Goal: Task Accomplishment & Management: Complete application form

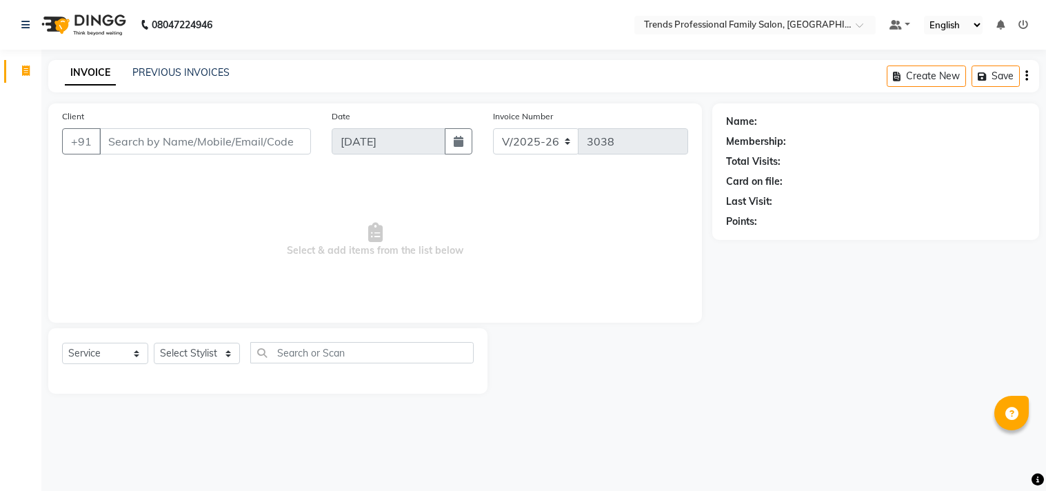
select select "7345"
select select "service"
select select "84239"
click at [154, 343] on select "Select Stylist [PERSON_NAME] [PERSON_NAME] [PERSON_NAME] [PERSON_NAME] RUSTHAM …" at bounding box center [197, 353] width 86 height 21
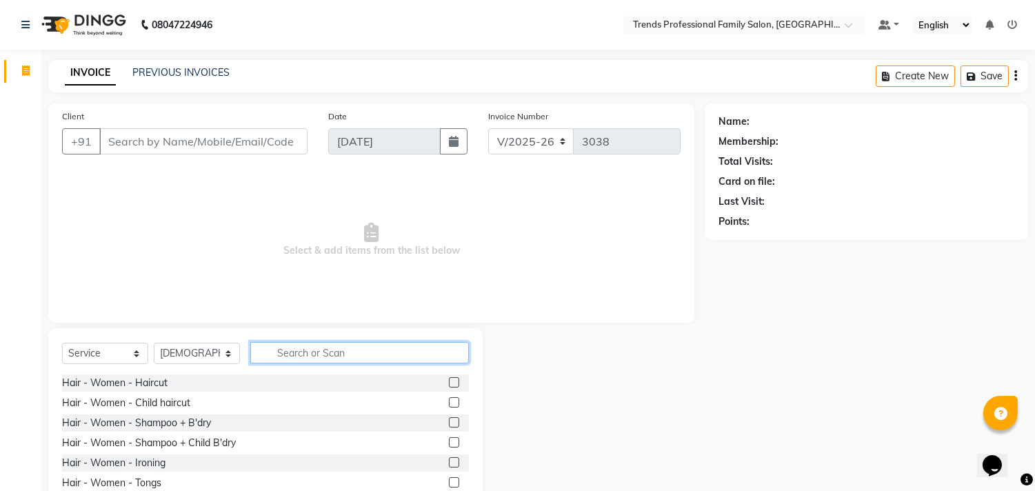
click at [392, 348] on input "text" at bounding box center [359, 352] width 219 height 21
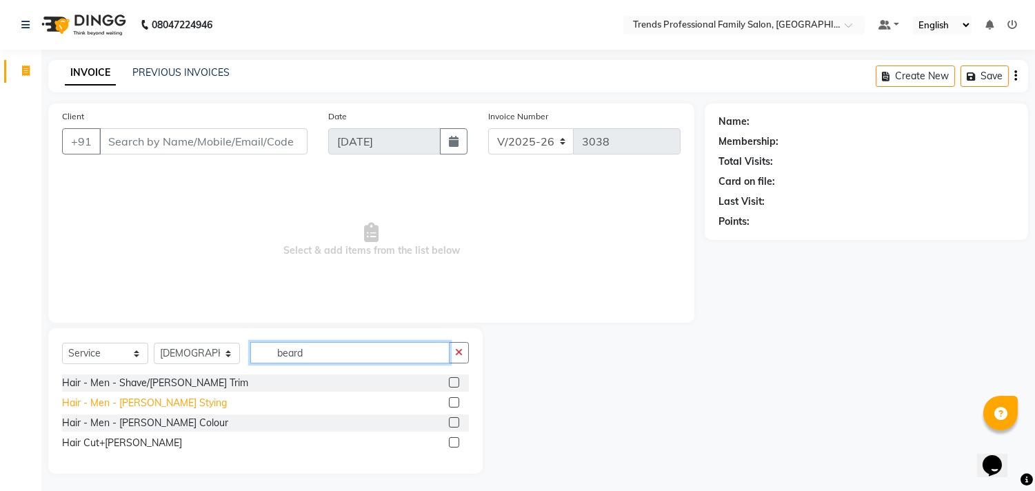
type input "beard"
click at [145, 401] on div "Hair - Men - [PERSON_NAME] Stying" at bounding box center [144, 403] width 165 height 14
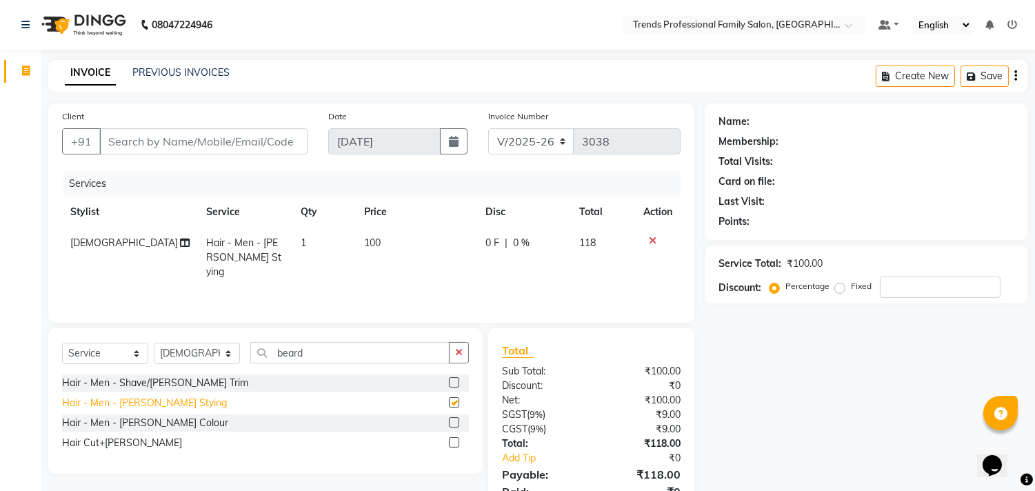
checkbox input "false"
click at [461, 350] on icon "button" at bounding box center [459, 353] width 8 height 10
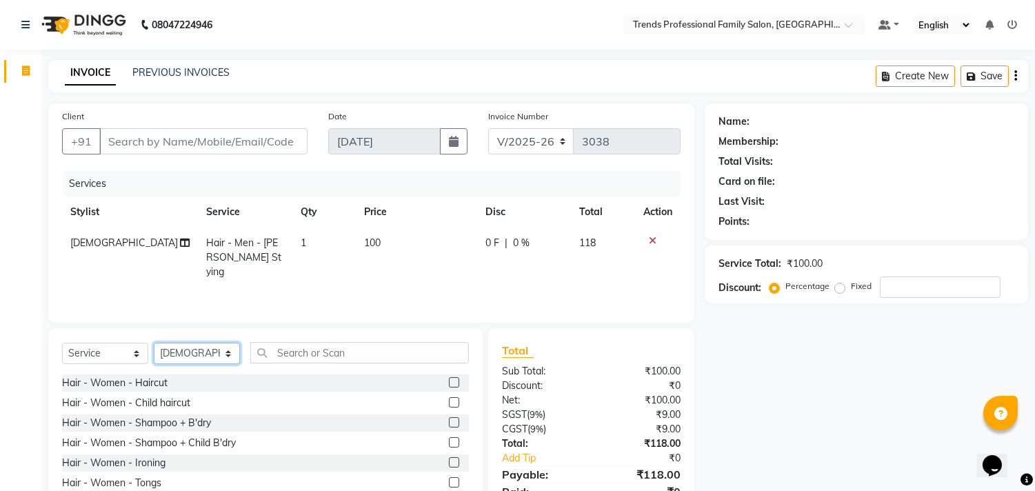
click at [216, 347] on select "Select Stylist [PERSON_NAME] [PERSON_NAME] [PERSON_NAME] [PERSON_NAME] RUSTHAM …" at bounding box center [197, 353] width 86 height 21
select select "72180"
click at [154, 343] on select "Select Stylist [PERSON_NAME] [PERSON_NAME] [PERSON_NAME] [PERSON_NAME] RUSTHAM …" at bounding box center [197, 353] width 86 height 21
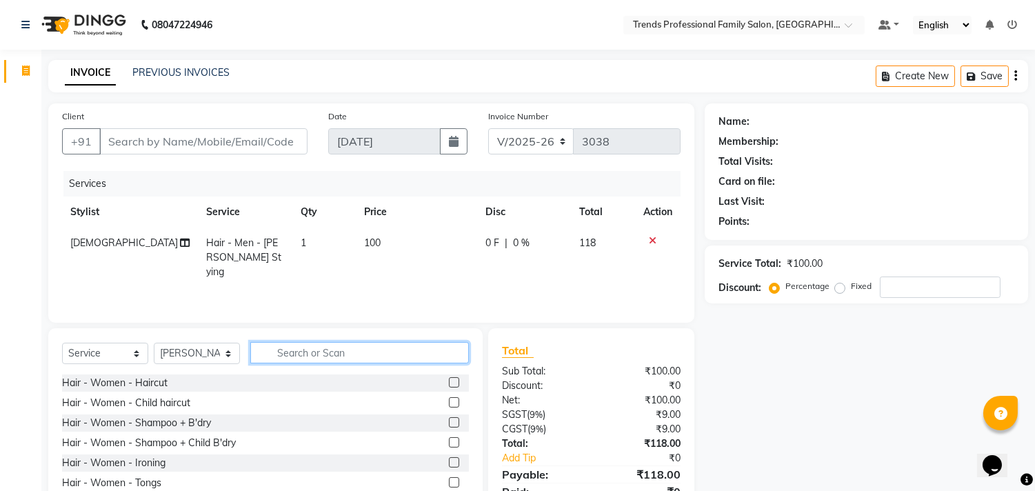
click at [372, 352] on input "text" at bounding box center [359, 352] width 219 height 21
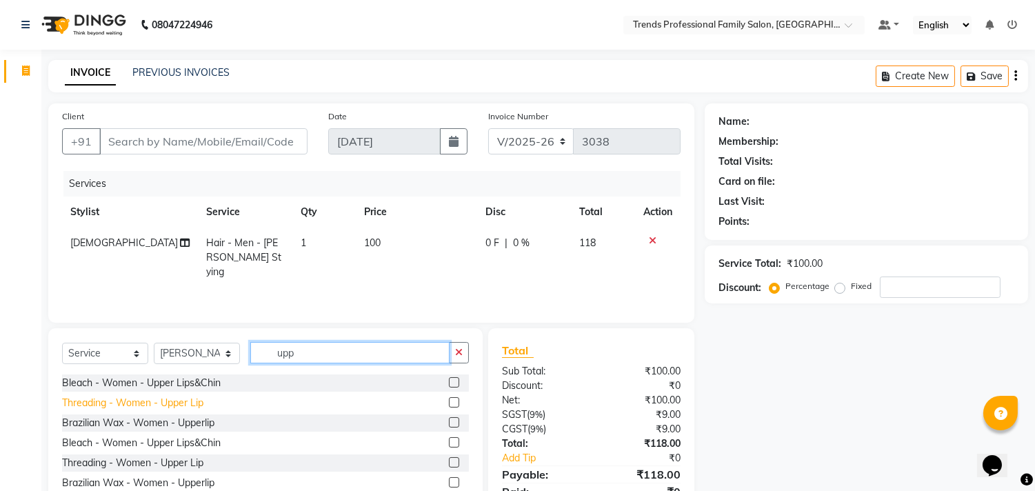
type input "upp"
click at [126, 396] on div "Threading - Women - Upper Lip" at bounding box center [132, 403] width 141 height 14
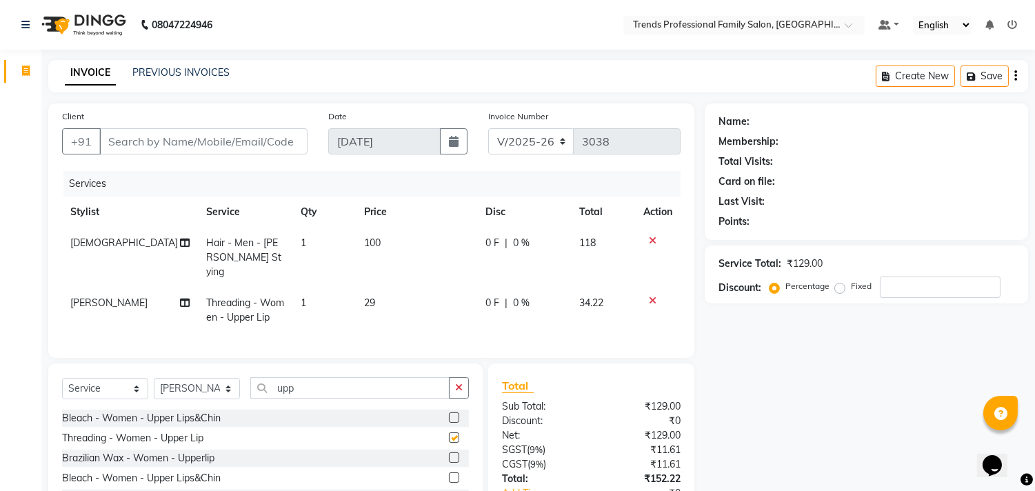
checkbox input "false"
click at [1014, 76] on icon "button" at bounding box center [1015, 76] width 3 height 1
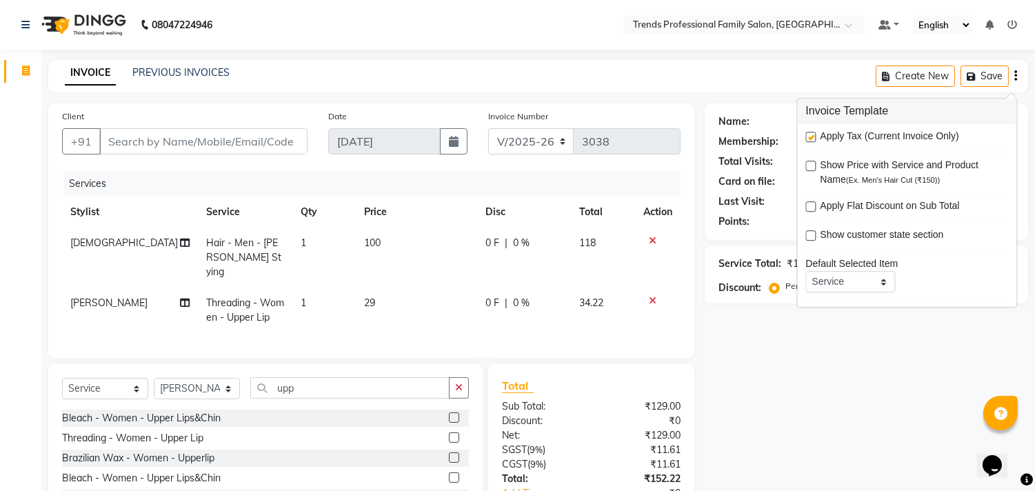
click at [809, 132] on label at bounding box center [811, 137] width 10 height 10
click at [809, 133] on input "checkbox" at bounding box center [810, 137] width 9 height 9
checkbox input "false"
click at [714, 423] on div "Name: Membership: Total Visits: Card on file: Last Visit: Points: Service Total…" at bounding box center [872, 326] width 334 height 446
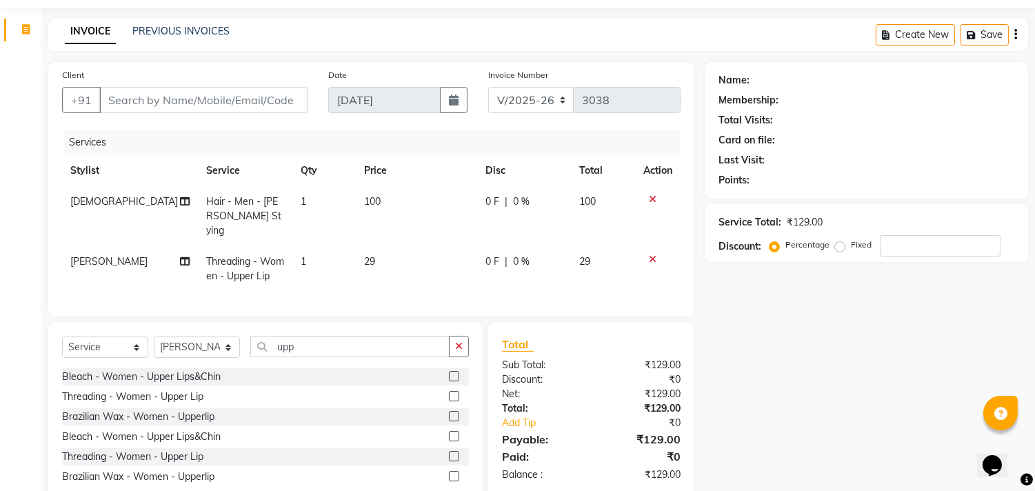
scroll to position [76, 0]
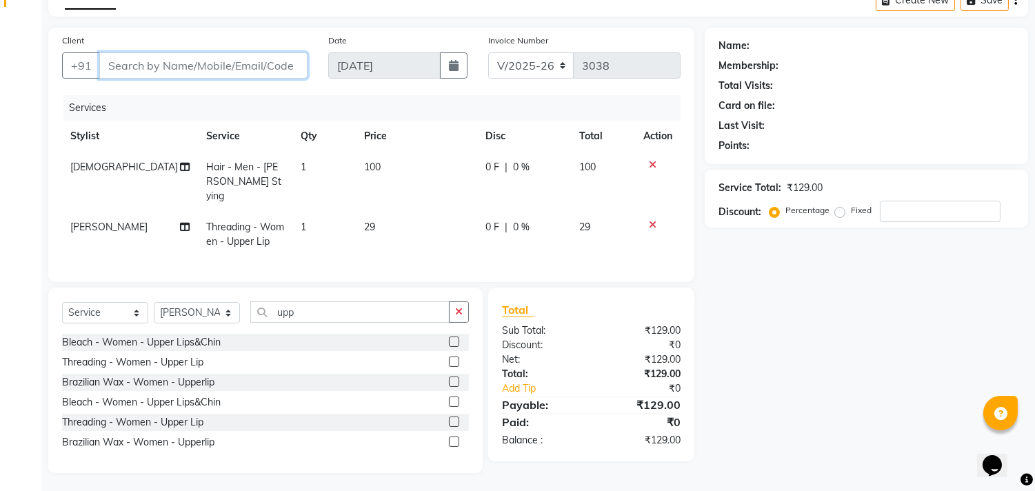
click at [254, 61] on input "Client" at bounding box center [203, 65] width 208 height 26
type input "8"
type input "0"
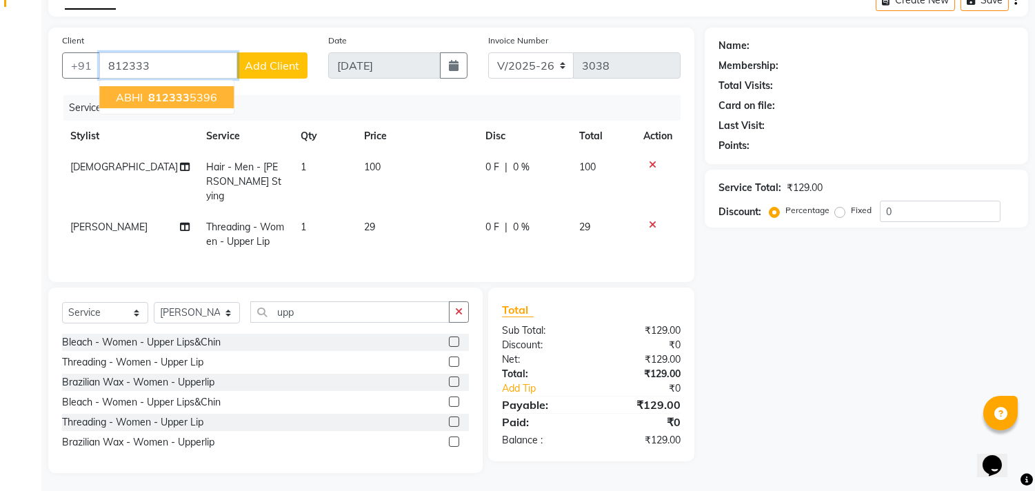
click at [217, 101] on button "ABHI 812333 5396" at bounding box center [166, 97] width 134 height 22
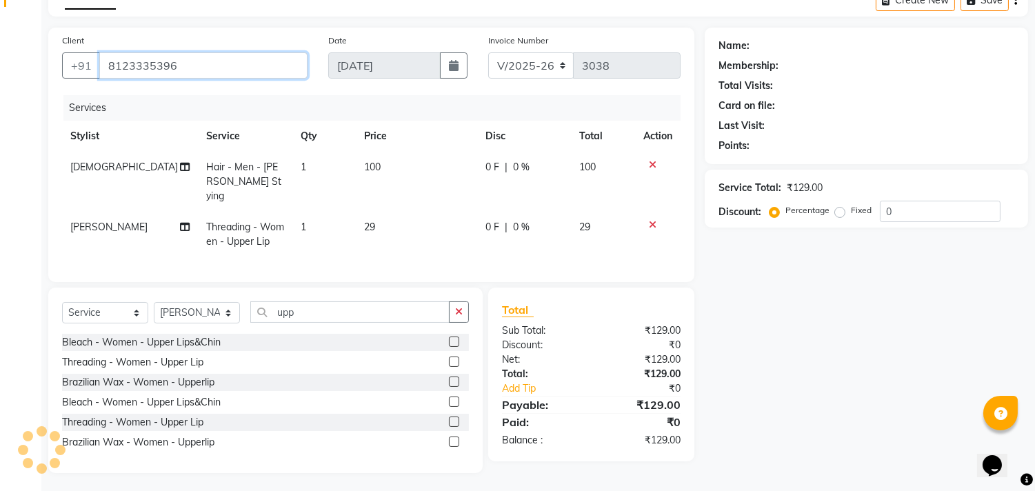
type input "8123335396"
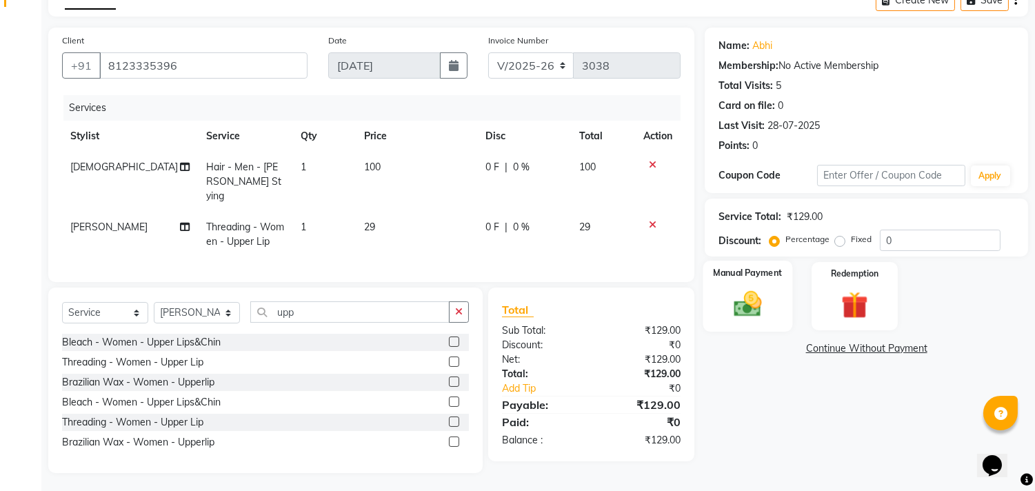
click at [740, 319] on img at bounding box center [749, 304] width 46 height 32
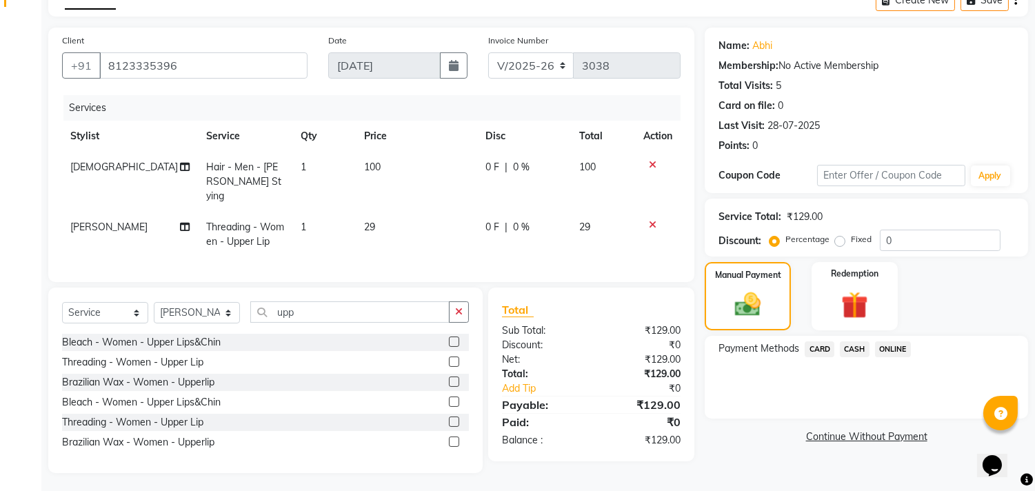
click at [900, 345] on span "ONLINE" at bounding box center [893, 349] width 36 height 16
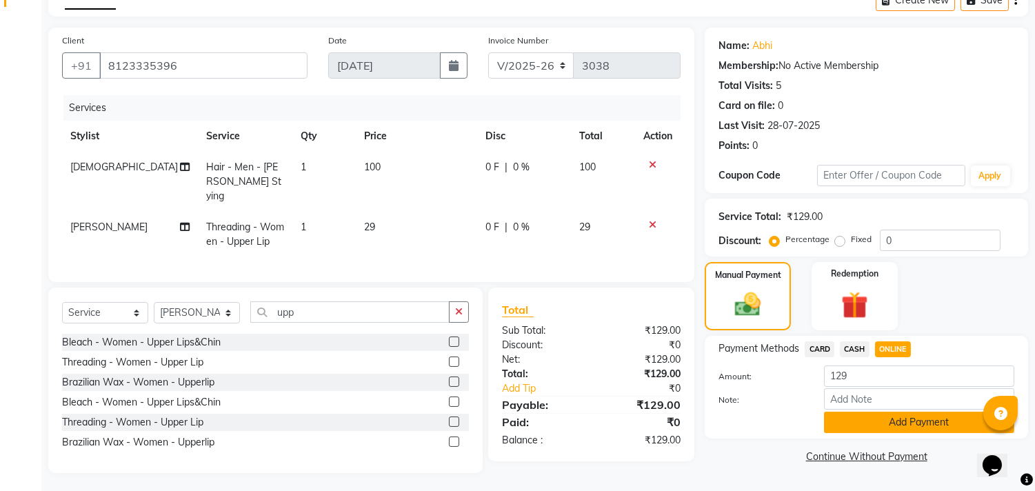
click at [884, 419] on button "Add Payment" at bounding box center [919, 422] width 190 height 21
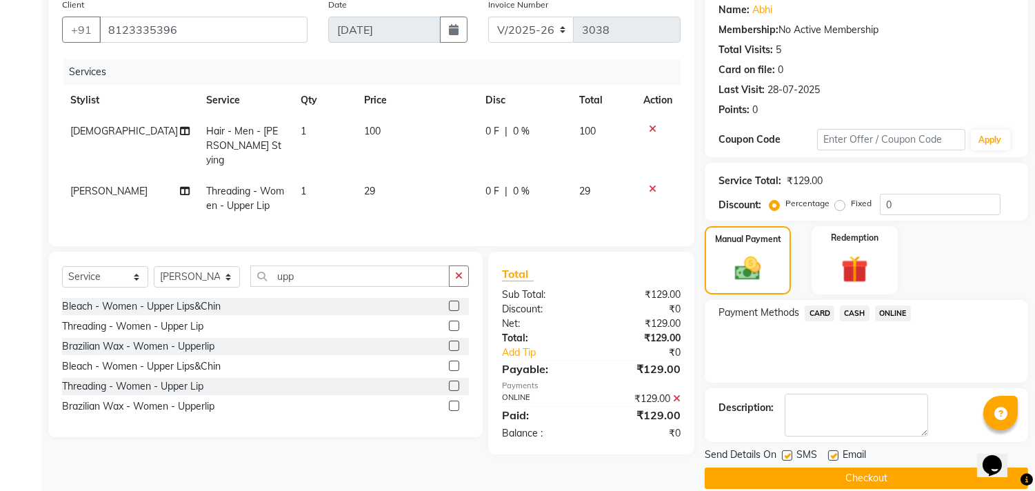
scroll to position [129, 0]
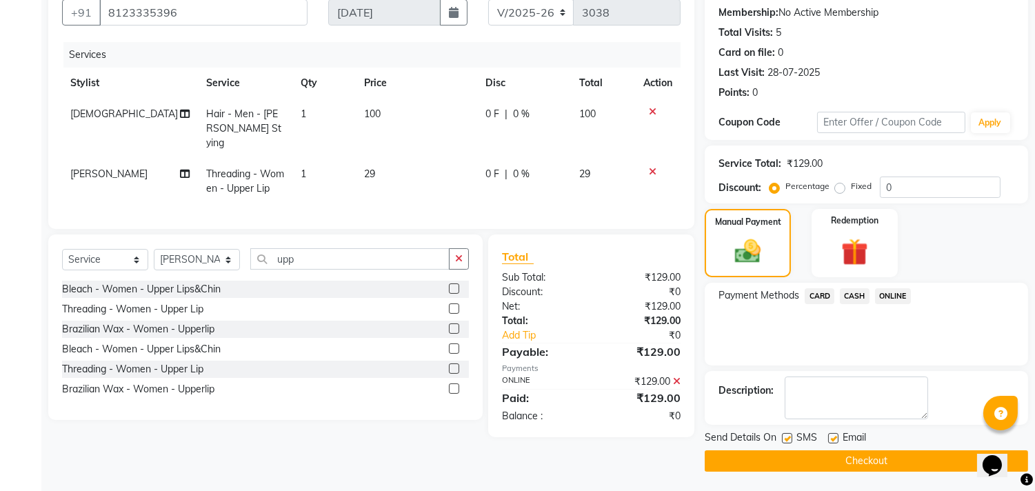
click at [831, 441] on label at bounding box center [833, 438] width 10 height 10
click at [831, 441] on input "checkbox" at bounding box center [832, 438] width 9 height 9
checkbox input "false"
click at [790, 438] on label at bounding box center [787, 438] width 10 height 10
click at [790, 438] on input "checkbox" at bounding box center [786, 438] width 9 height 9
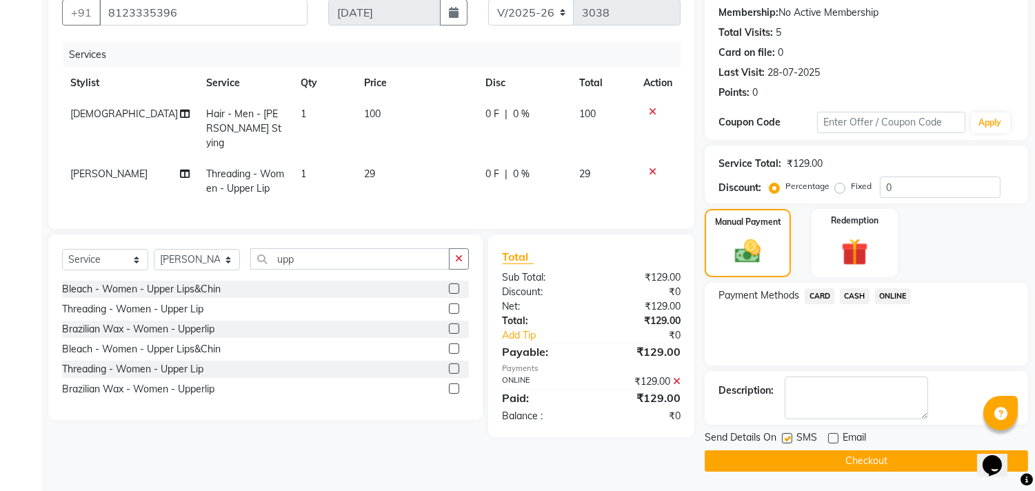
checkbox input "false"
click at [786, 463] on button "Checkout" at bounding box center [866, 460] width 323 height 21
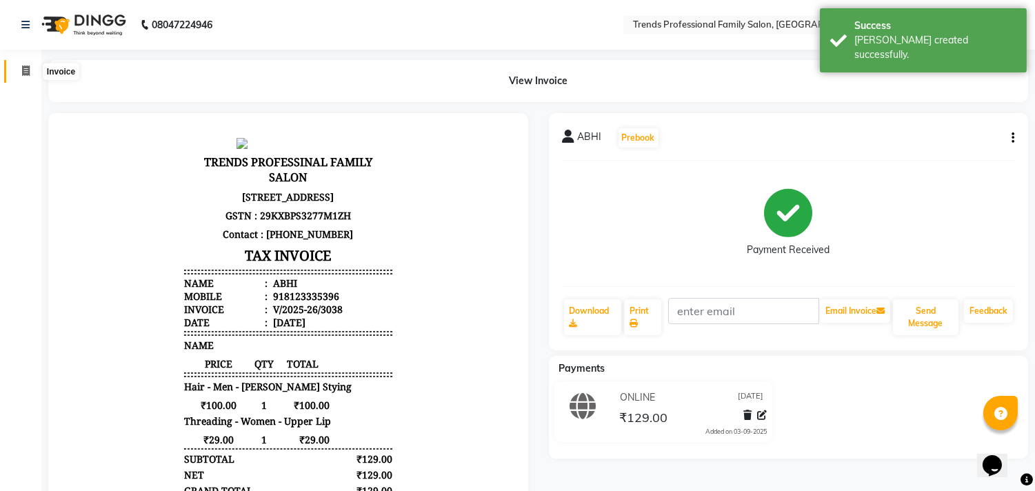
click at [28, 71] on icon at bounding box center [26, 71] width 8 height 10
select select "service"
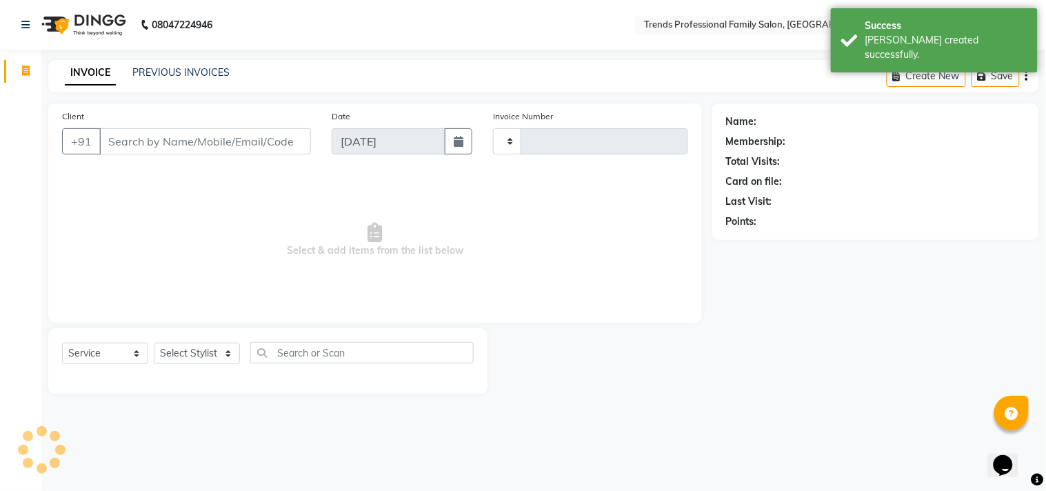
type input "3039"
select select "7345"
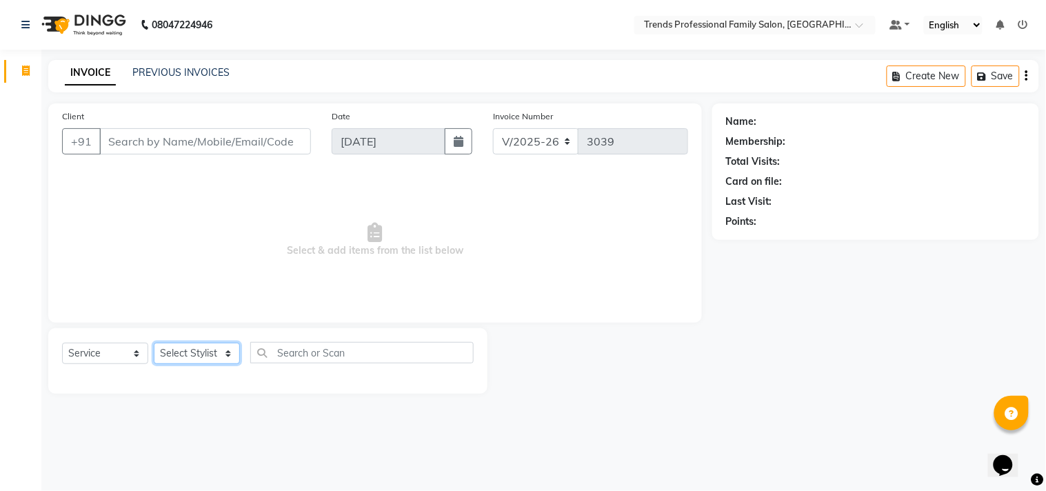
click at [218, 352] on select "Select Stylist [PERSON_NAME] [PERSON_NAME] [PERSON_NAME] [PERSON_NAME] RUSTHAM …" at bounding box center [197, 353] width 86 height 21
select select "64189"
click at [154, 343] on select "Select Stylist [PERSON_NAME] [PERSON_NAME] [PERSON_NAME] [PERSON_NAME] RUSTHAM …" at bounding box center [197, 353] width 86 height 21
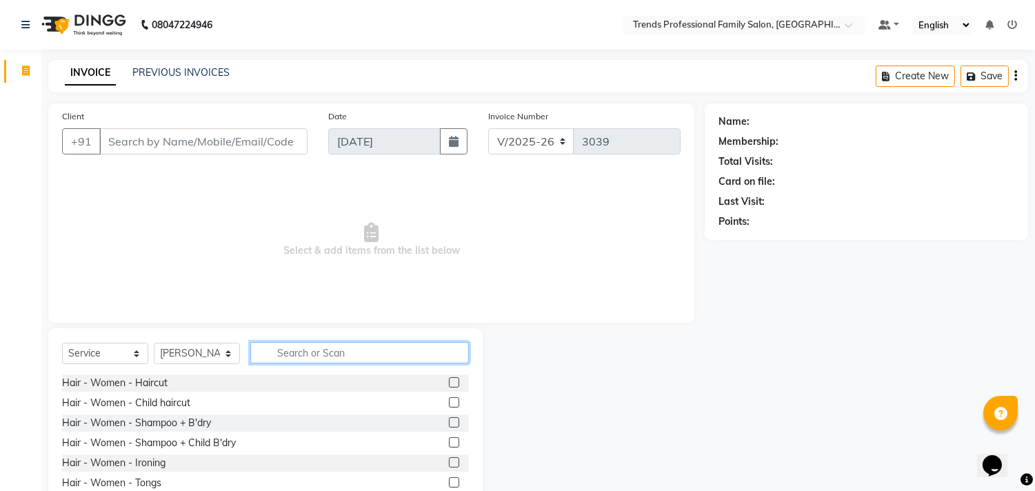
click at [371, 350] on input "text" at bounding box center [359, 352] width 219 height 21
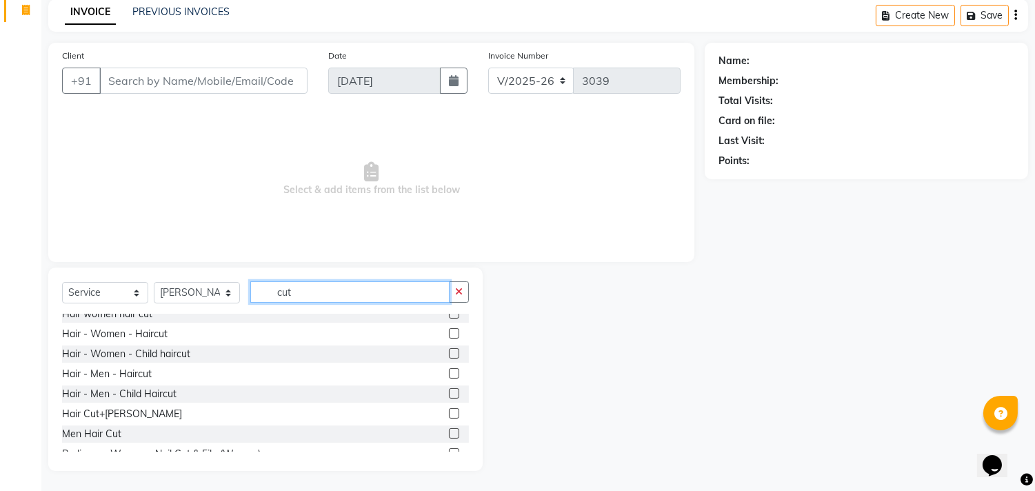
scroll to position [121, 0]
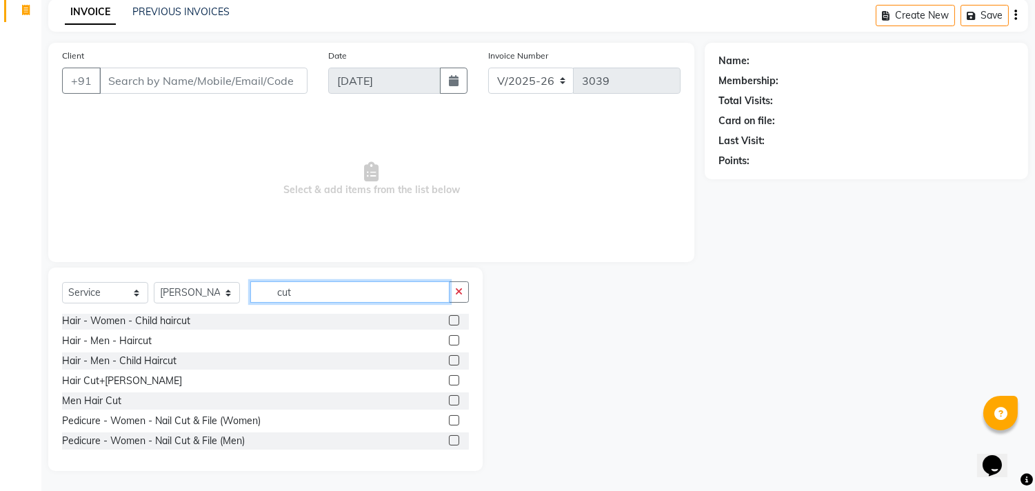
type input "cut"
click at [101, 392] on div "Men Hair Cut" at bounding box center [265, 400] width 407 height 17
click at [99, 397] on div "Men Hair Cut" at bounding box center [91, 401] width 59 height 14
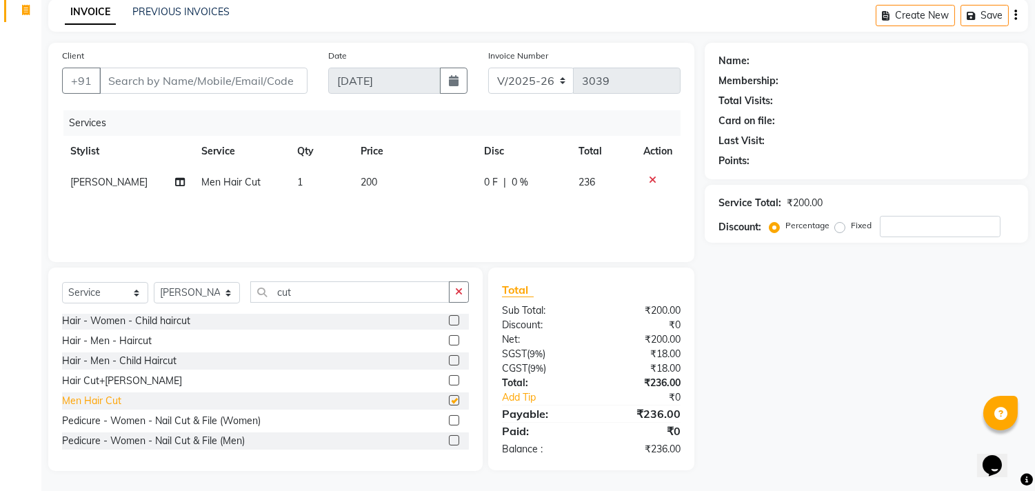
checkbox input "false"
click at [74, 184] on span "[PERSON_NAME]" at bounding box center [108, 182] width 77 height 12
select select "64189"
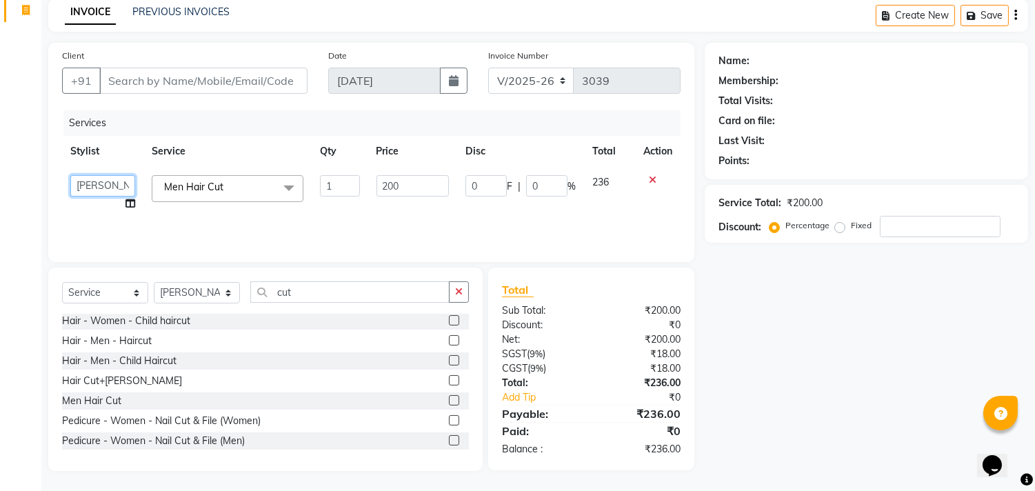
click at [76, 184] on select "[PERSON_NAME] [PERSON_NAME] [PERSON_NAME] [PERSON_NAME] RUSTHAM [PERSON_NAME] […" at bounding box center [102, 185] width 65 height 21
select select "63519"
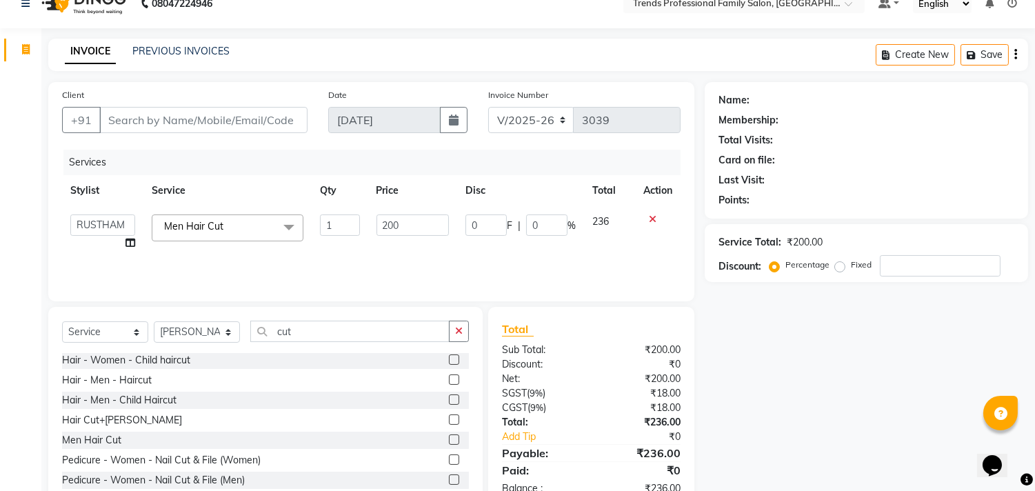
scroll to position [0, 0]
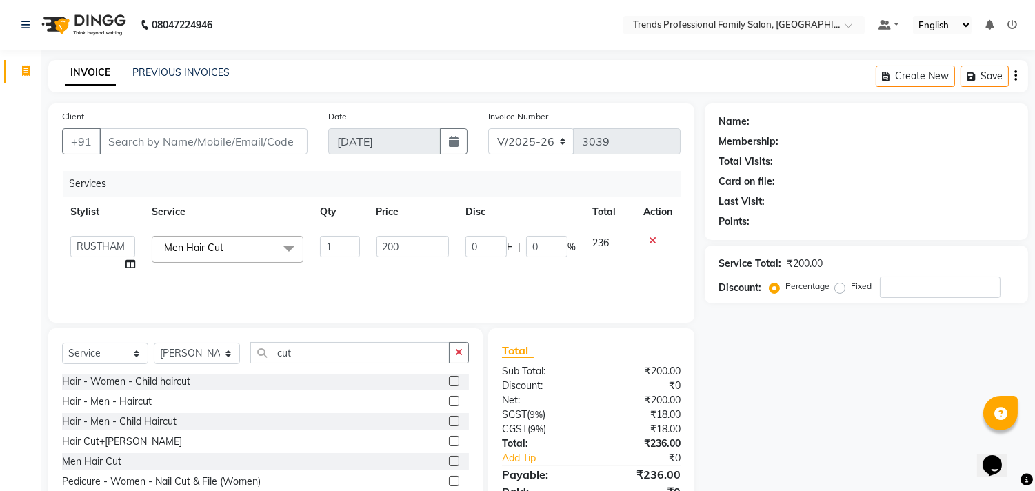
drag, startPoint x: 1017, startPoint y: 74, endPoint x: 992, endPoint y: 86, distance: 27.5
click at [1016, 76] on icon "button" at bounding box center [1015, 76] width 3 height 1
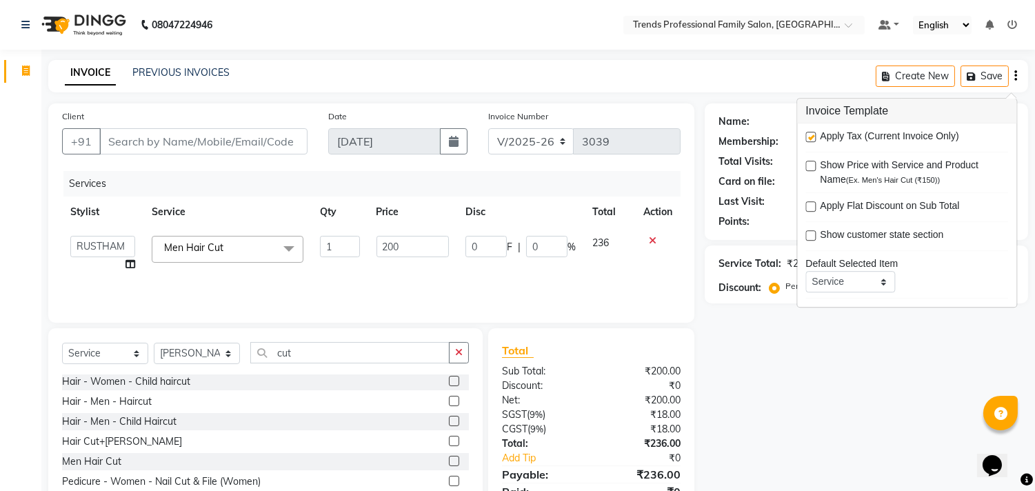
click at [810, 135] on label at bounding box center [811, 137] width 10 height 10
click at [810, 135] on input "checkbox" at bounding box center [810, 137] width 9 height 9
checkbox input "false"
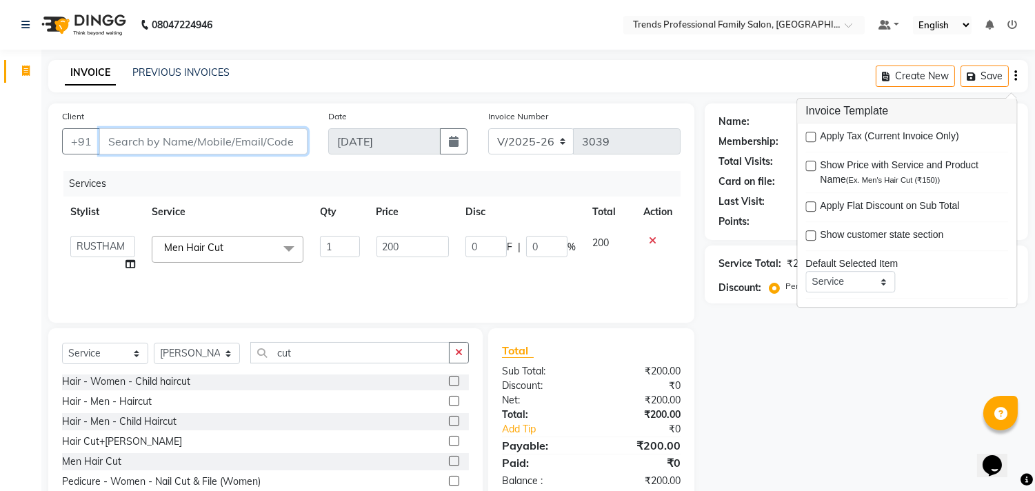
click at [283, 142] on input "Client" at bounding box center [203, 141] width 208 height 26
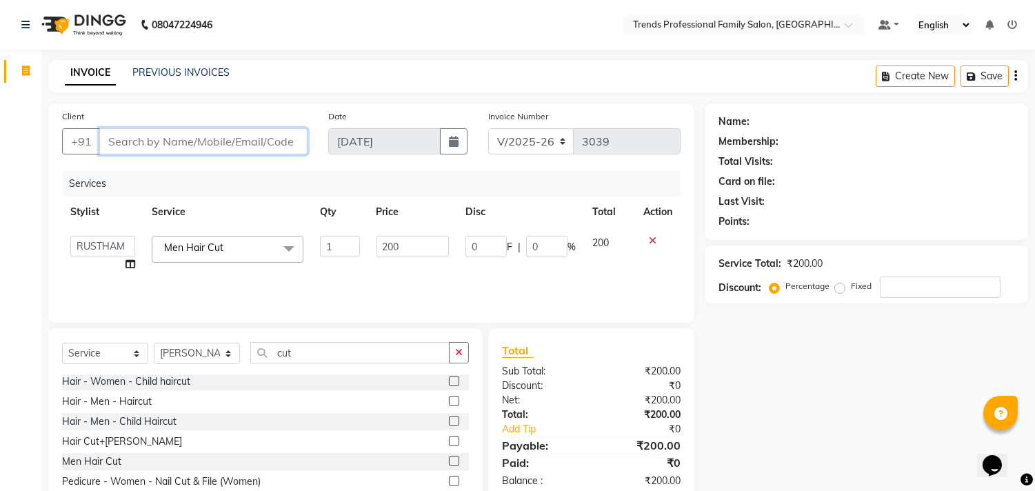
type input "8"
type input "0"
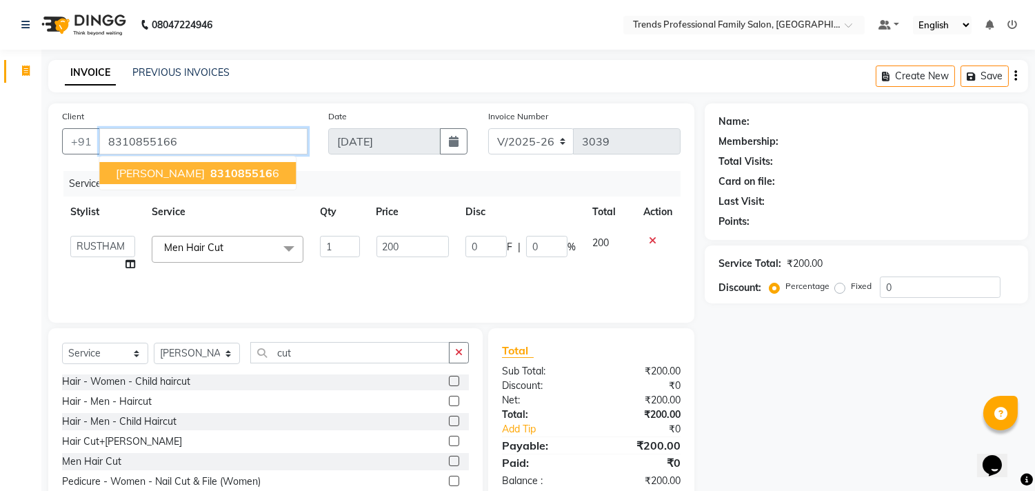
type input "8310855166"
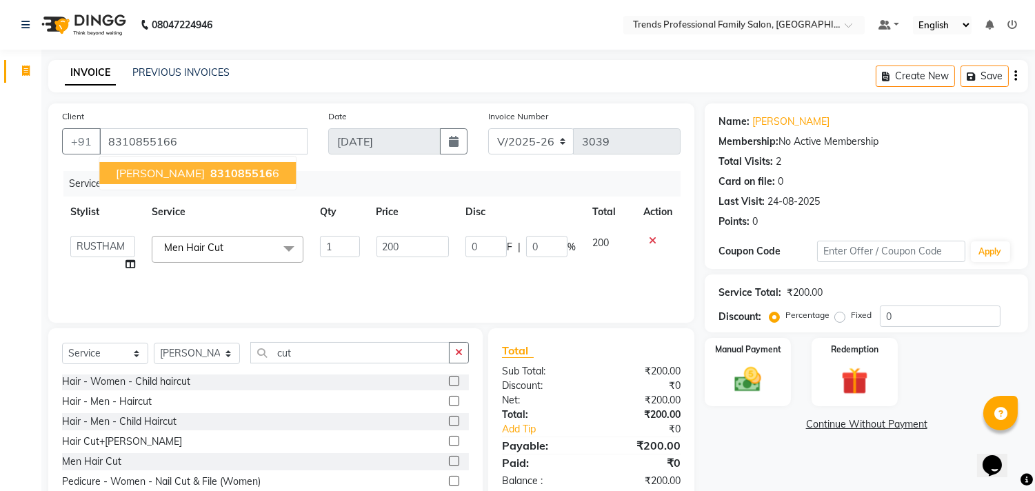
click at [217, 168] on span "831085516" at bounding box center [241, 173] width 62 height 14
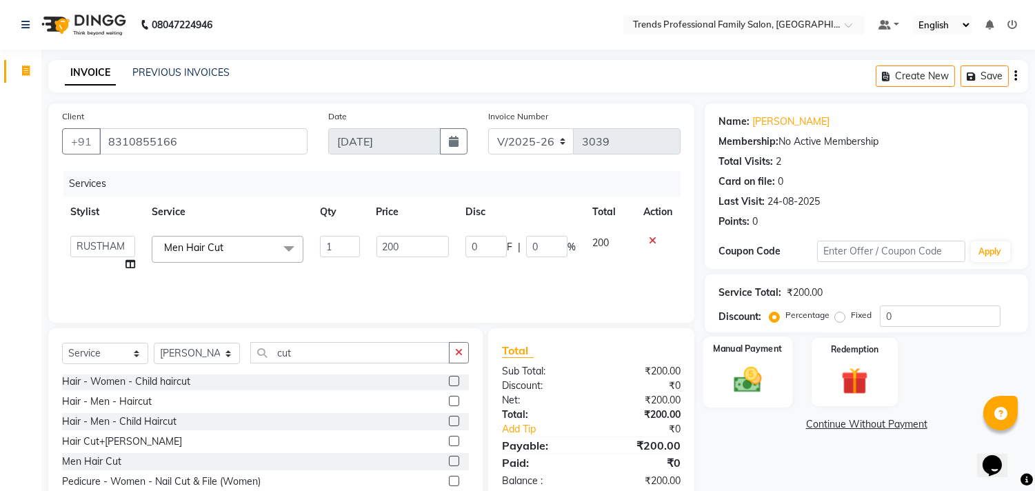
click at [746, 391] on img at bounding box center [749, 380] width 46 height 32
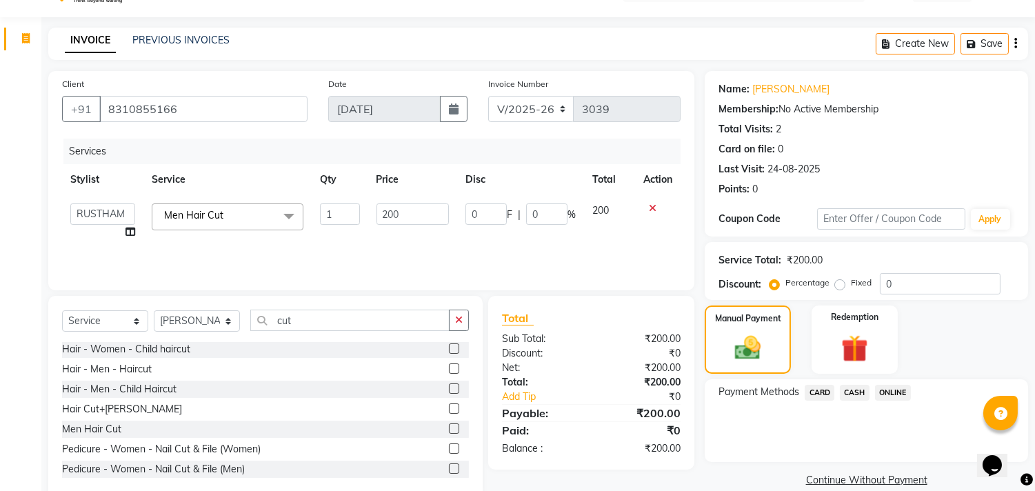
scroll to position [61, 0]
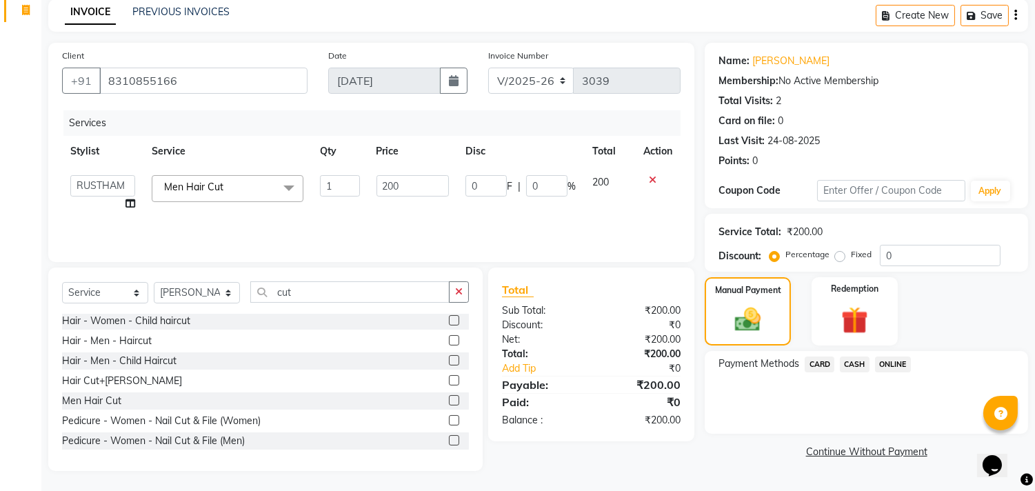
click at [897, 366] on span "ONLINE" at bounding box center [893, 365] width 36 height 16
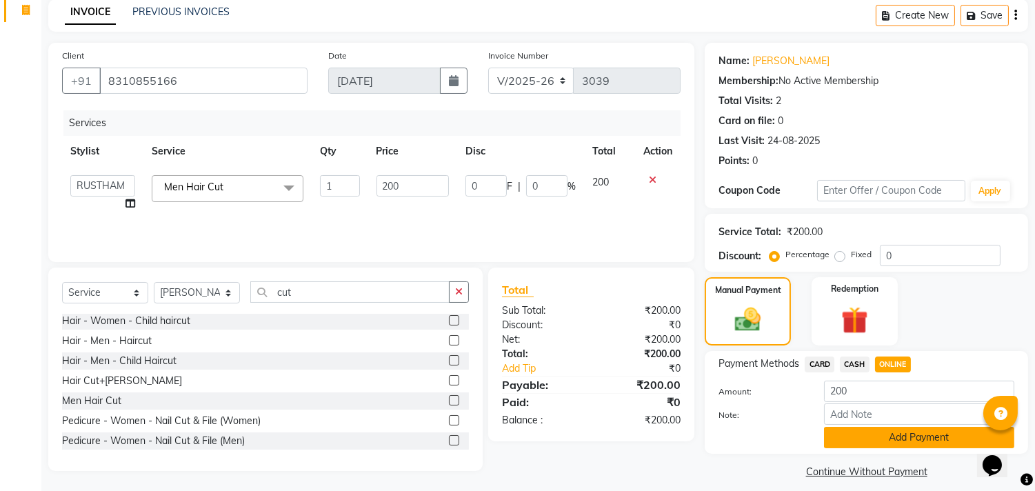
click at [897, 438] on button "Add Payment" at bounding box center [919, 437] width 190 height 21
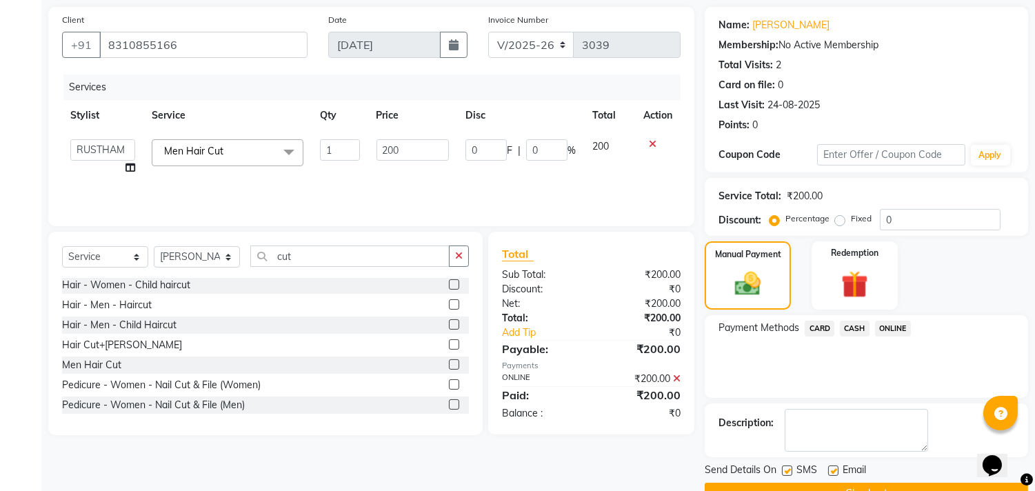
scroll to position [129, 0]
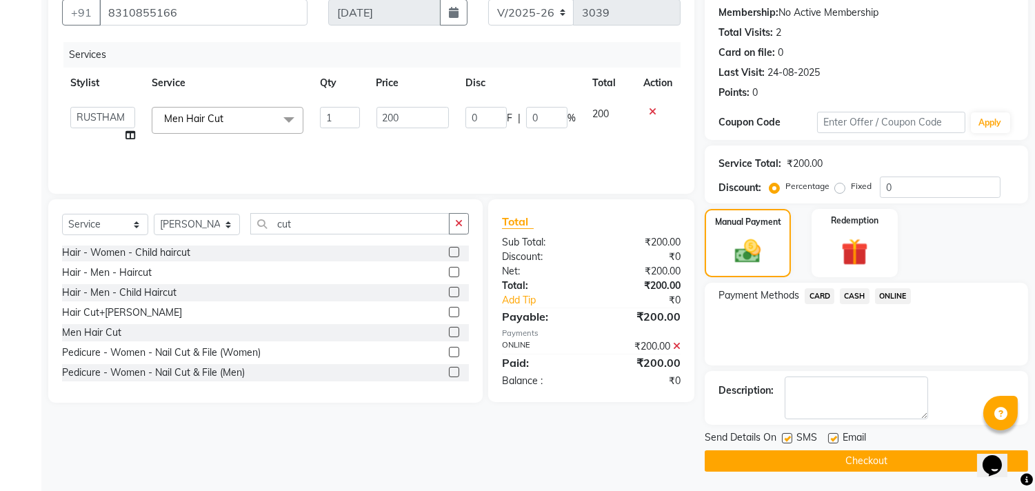
click at [831, 437] on label at bounding box center [833, 438] width 10 height 10
click at [831, 437] on input "checkbox" at bounding box center [832, 438] width 9 height 9
checkbox input "false"
click at [784, 437] on label at bounding box center [787, 438] width 10 height 10
click at [784, 437] on input "checkbox" at bounding box center [786, 438] width 9 height 9
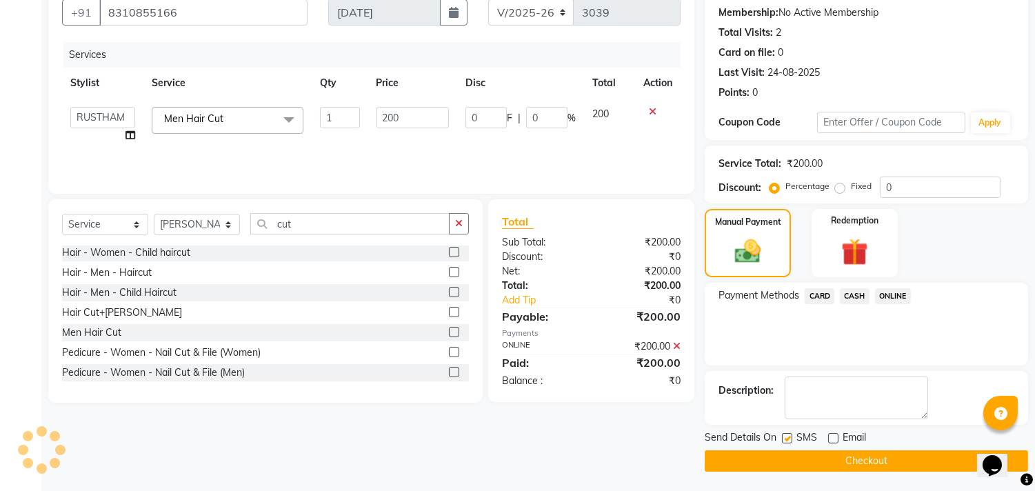
checkbox input "false"
click at [814, 466] on button "Checkout" at bounding box center [866, 460] width 323 height 21
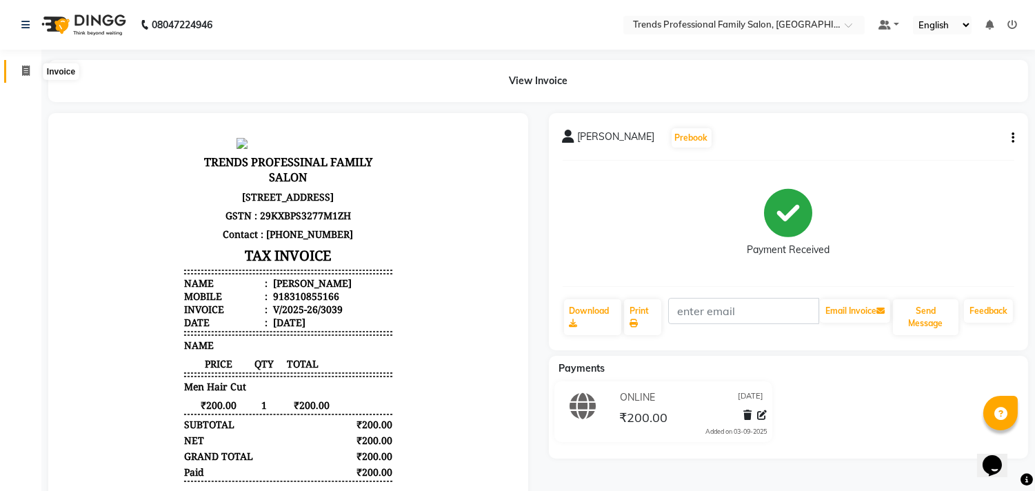
click at [28, 72] on icon at bounding box center [26, 71] width 8 height 10
select select "service"
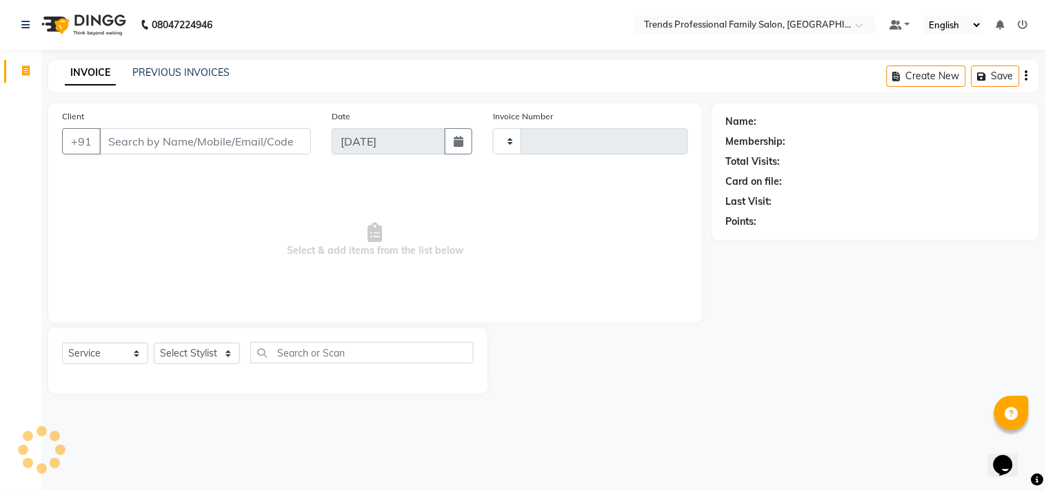
type input "3040"
select select "7345"
click at [212, 361] on select "Select Stylist" at bounding box center [197, 353] width 86 height 21
select select "64189"
click at [154, 343] on select "Select Stylist [PERSON_NAME] [PERSON_NAME] [PERSON_NAME] [PERSON_NAME] RUSTHAM …" at bounding box center [197, 353] width 86 height 21
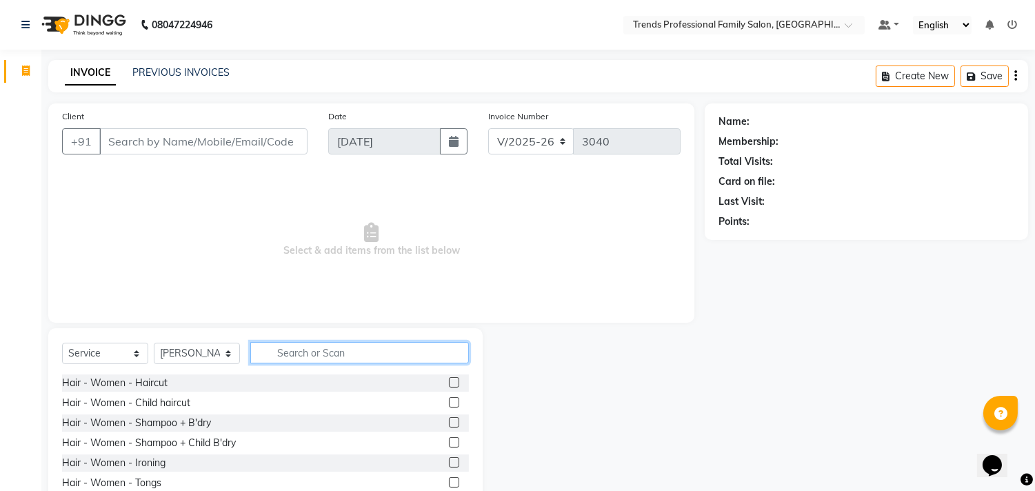
click at [319, 342] on input "text" at bounding box center [359, 352] width 219 height 21
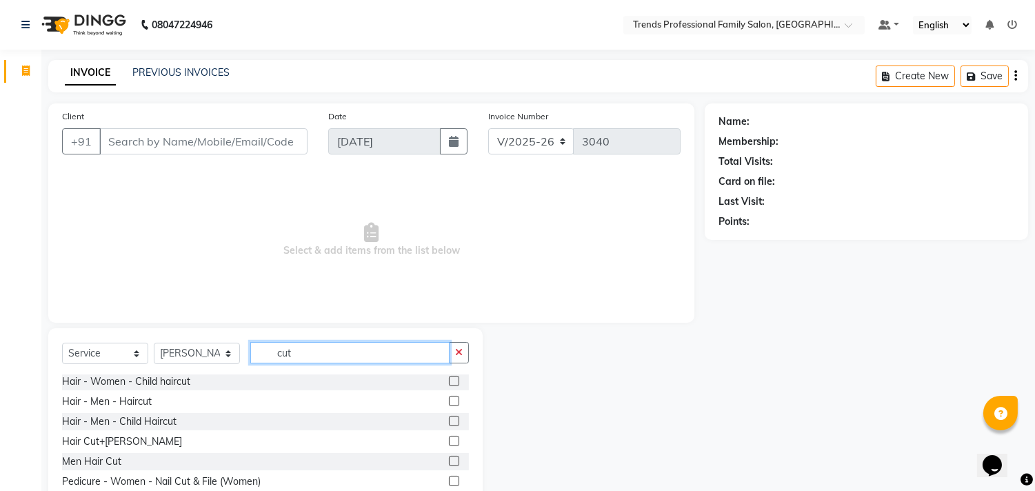
scroll to position [61, 0]
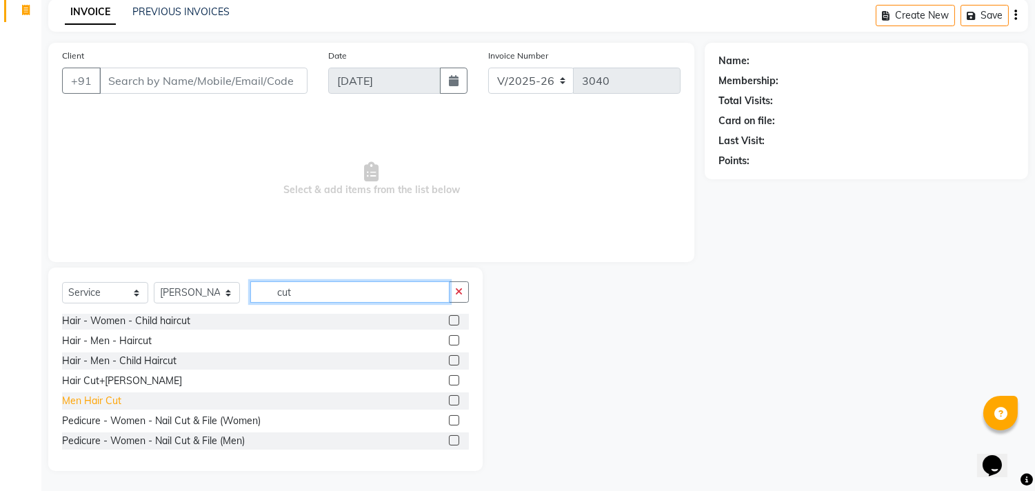
type input "cut"
click at [79, 395] on div "Men Hair Cut" at bounding box center [91, 401] width 59 height 14
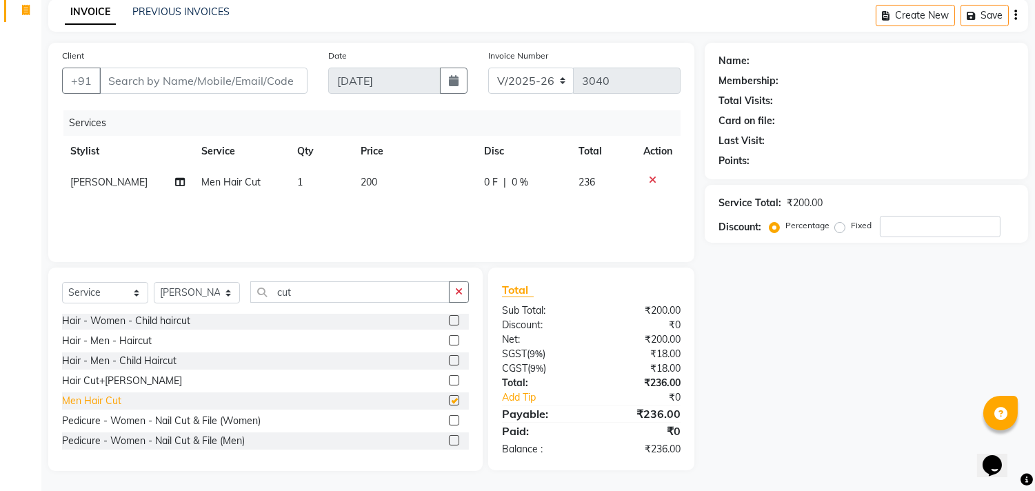
checkbox input "false"
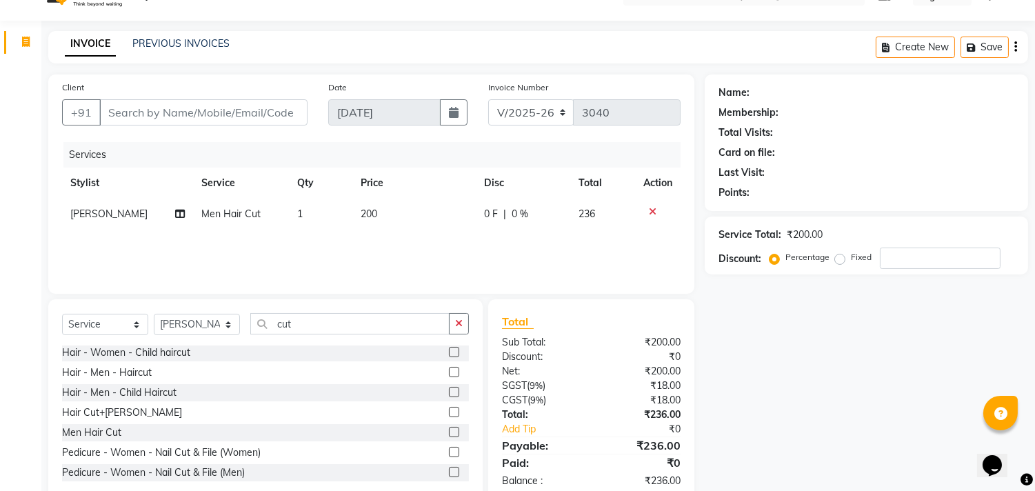
scroll to position [0, 0]
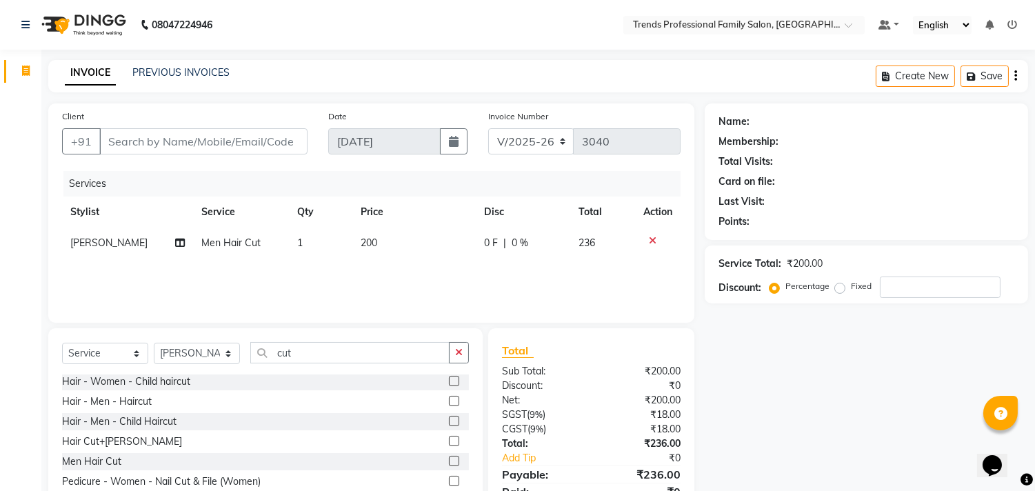
click at [1014, 76] on icon "button" at bounding box center [1015, 76] width 3 height 1
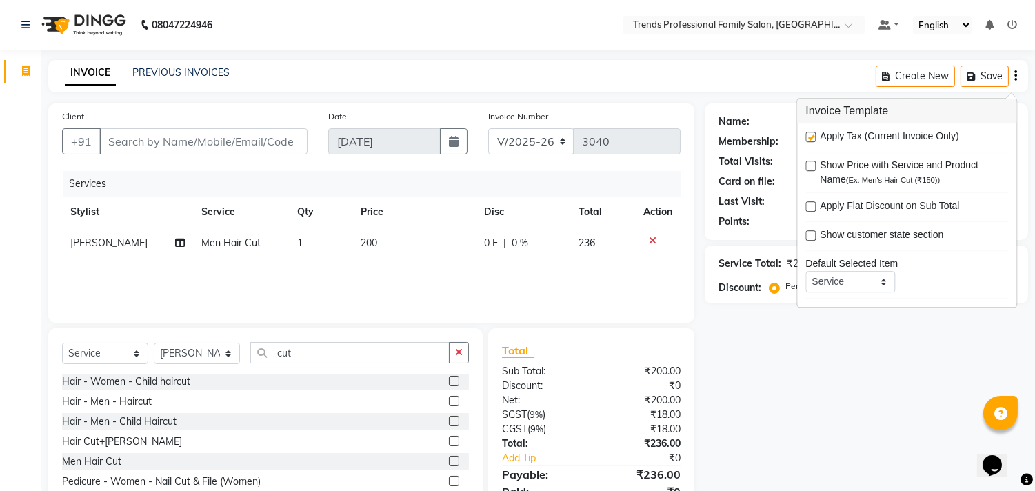
click at [809, 134] on label at bounding box center [811, 137] width 10 height 10
click at [809, 134] on input "checkbox" at bounding box center [810, 137] width 9 height 9
checkbox input "false"
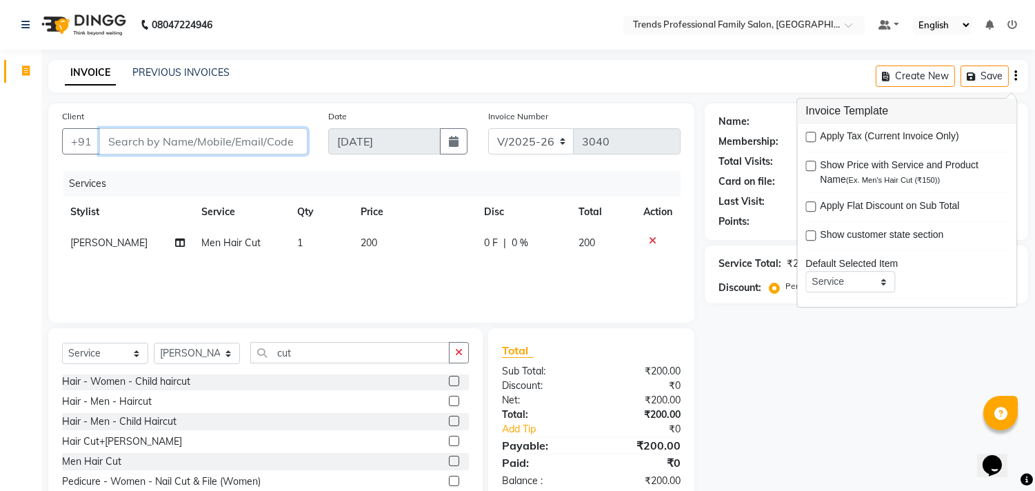
click at [236, 145] on input "Client" at bounding box center [203, 141] width 208 height 26
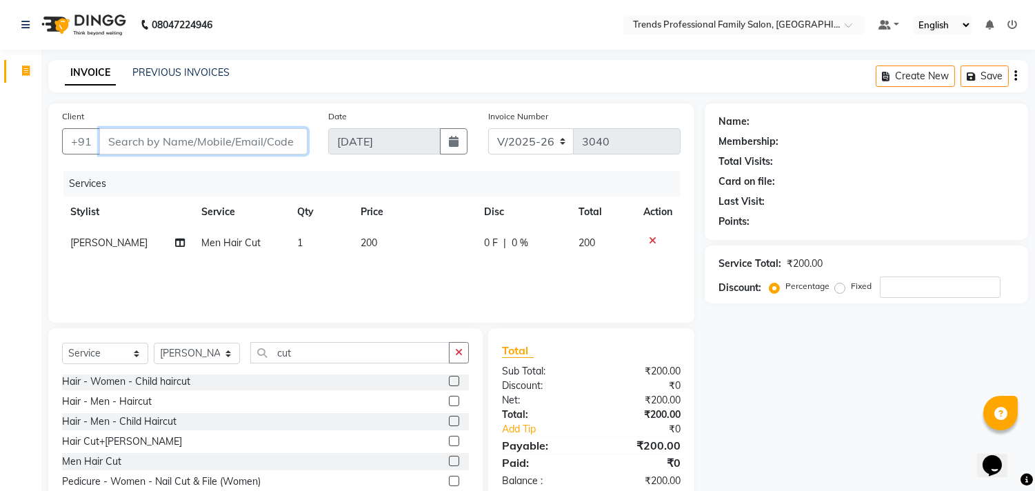
type input "y"
type input "0"
type input "y"
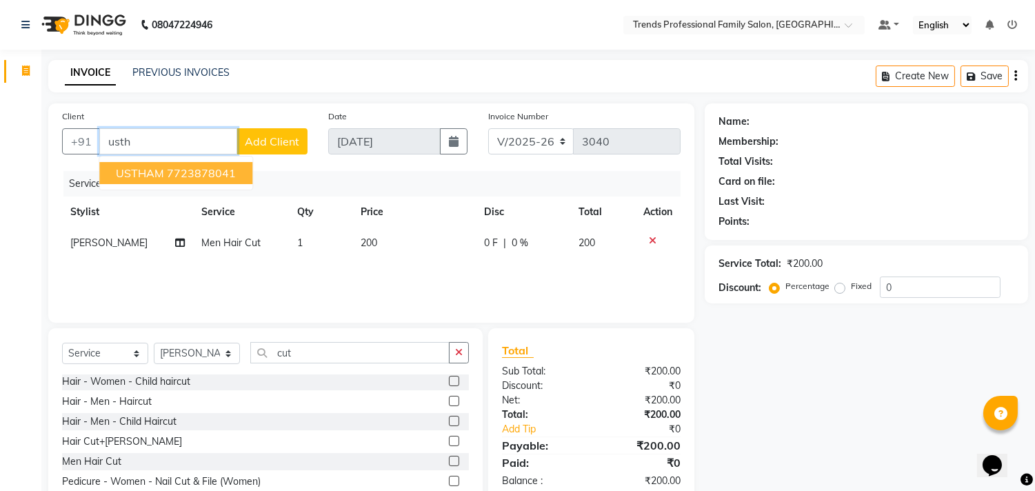
click at [237, 162] on button "USTHAM 7723878041" at bounding box center [175, 173] width 153 height 22
type input "7723878041"
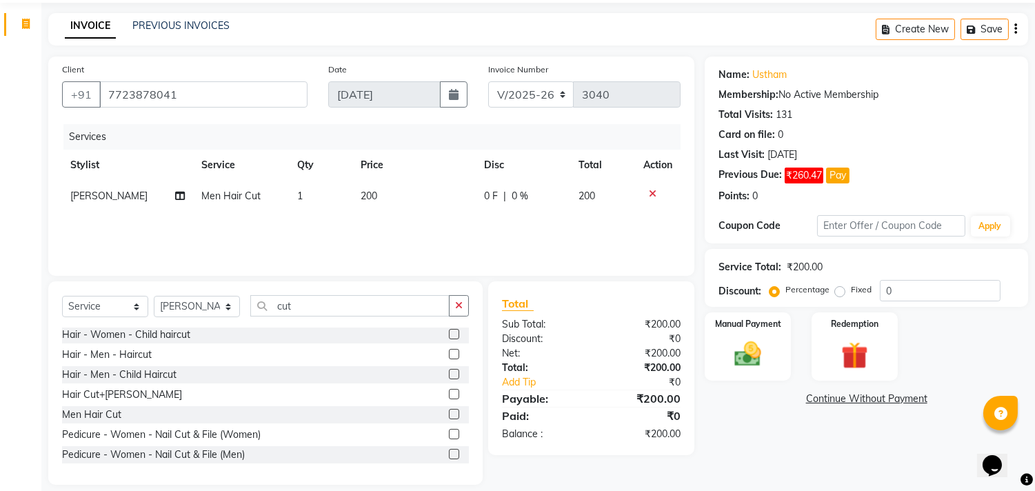
scroll to position [61, 0]
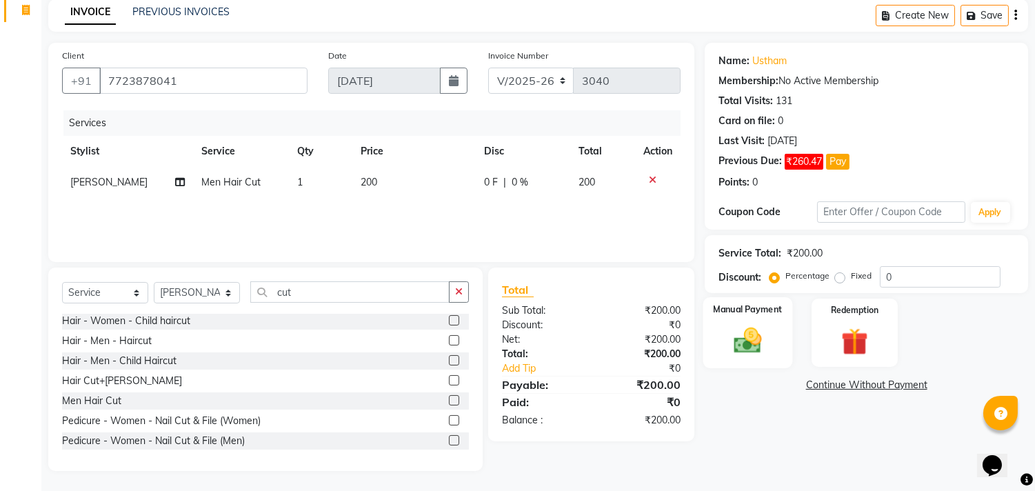
click at [750, 362] on div "Manual Payment" at bounding box center [748, 332] width 90 height 70
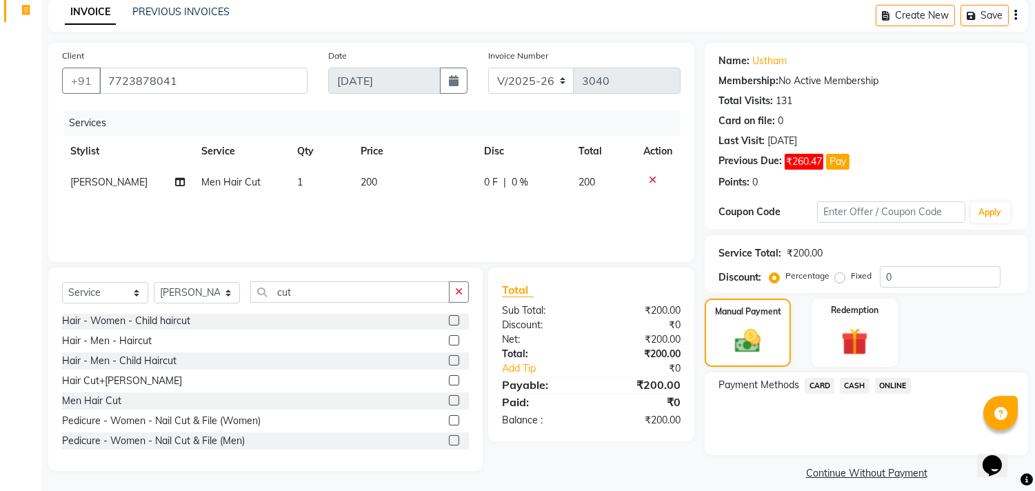
click at [900, 385] on span "ONLINE" at bounding box center [893, 386] width 36 height 16
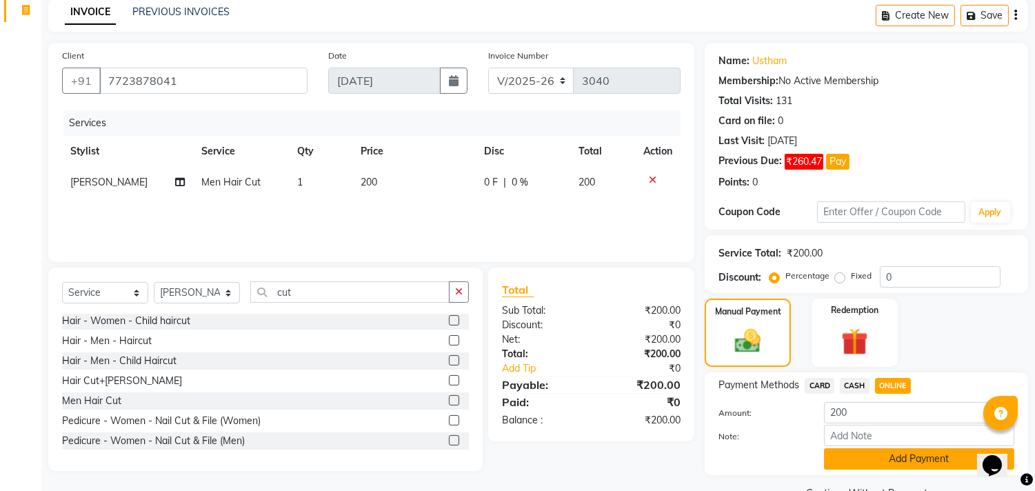
click at [870, 452] on button "Add Payment" at bounding box center [919, 458] width 190 height 21
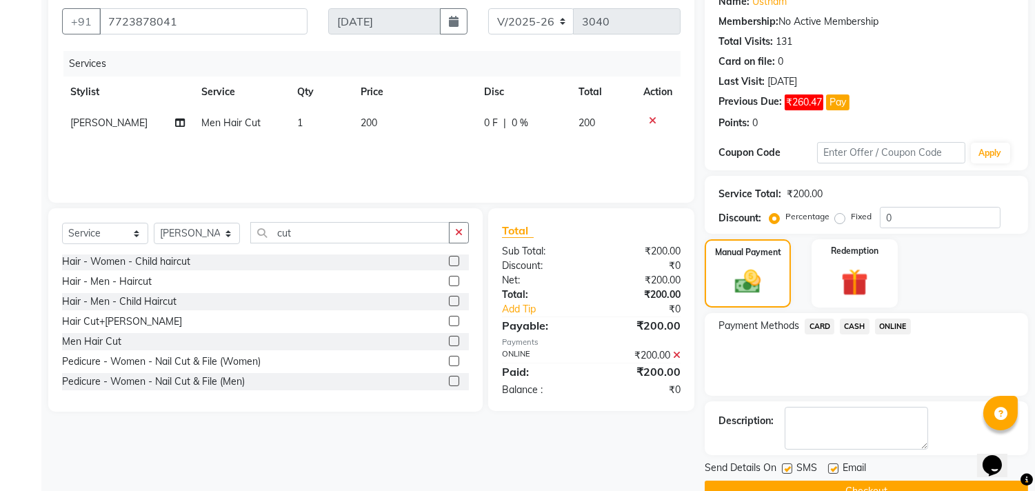
scroll to position [152, 0]
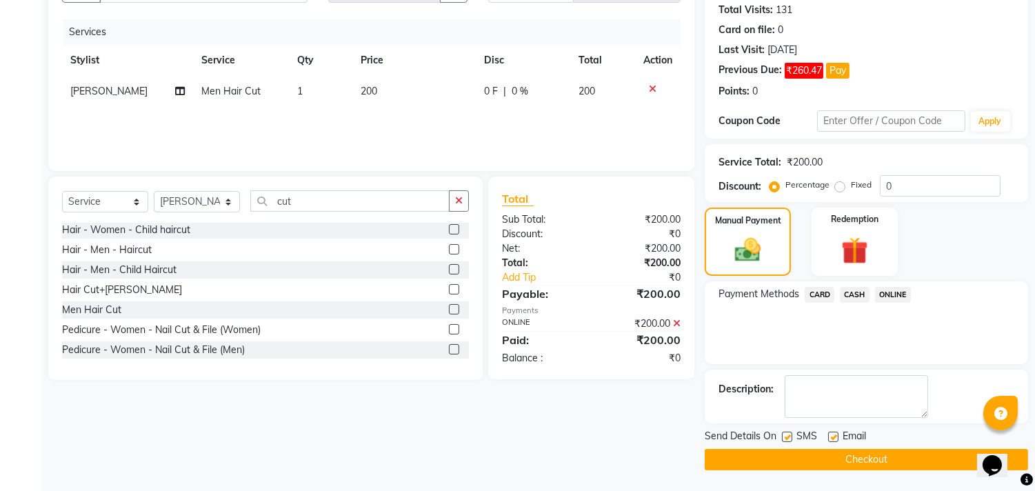
click at [837, 432] on label at bounding box center [833, 437] width 10 height 10
click at [837, 433] on input "checkbox" at bounding box center [832, 437] width 9 height 9
checkbox input "false"
click at [788, 436] on label at bounding box center [787, 437] width 10 height 10
click at [788, 436] on input "checkbox" at bounding box center [786, 437] width 9 height 9
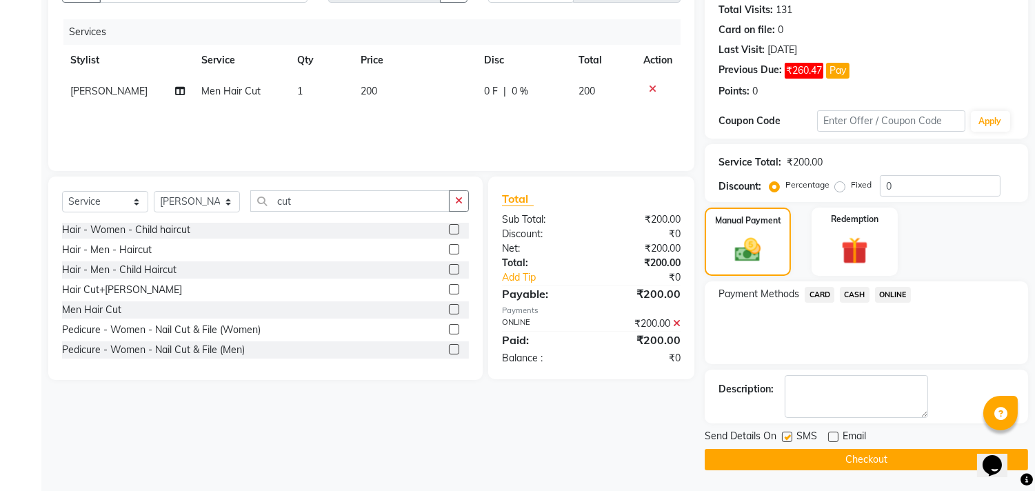
checkbox input "false"
click at [766, 442] on span "Send Details On" at bounding box center [741, 437] width 72 height 17
click at [762, 455] on button "Checkout" at bounding box center [866, 459] width 323 height 21
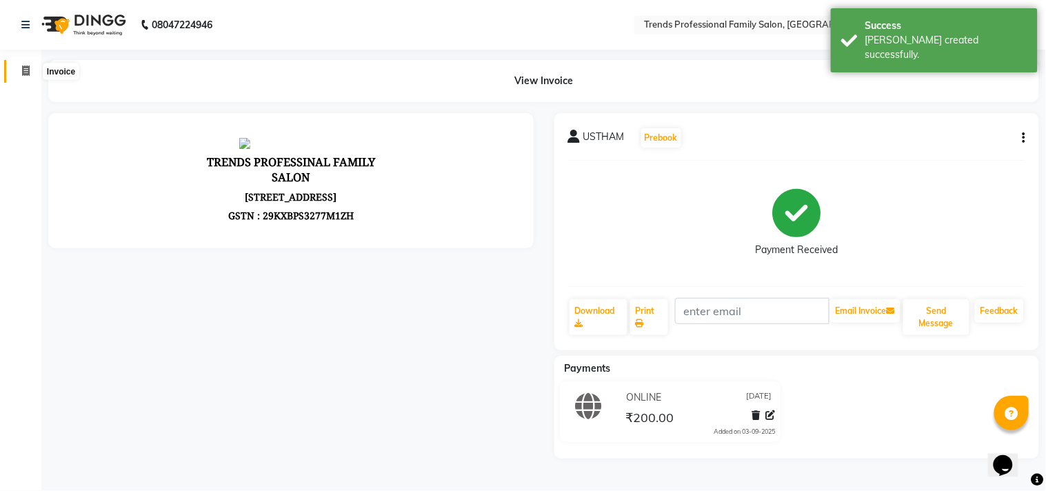
click at [30, 69] on span at bounding box center [26, 71] width 24 height 16
select select "service"
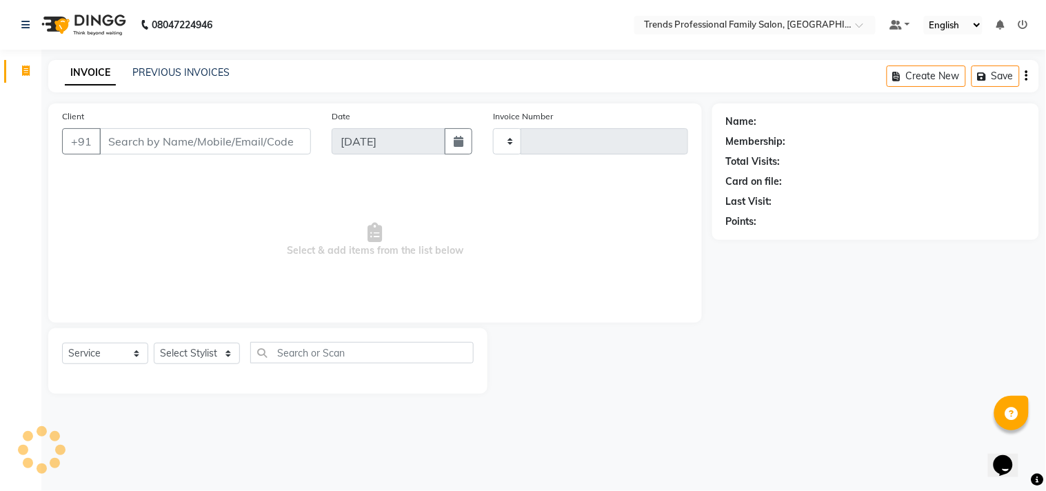
type input "3041"
select select "7345"
